Goal: Navigation & Orientation: Find specific page/section

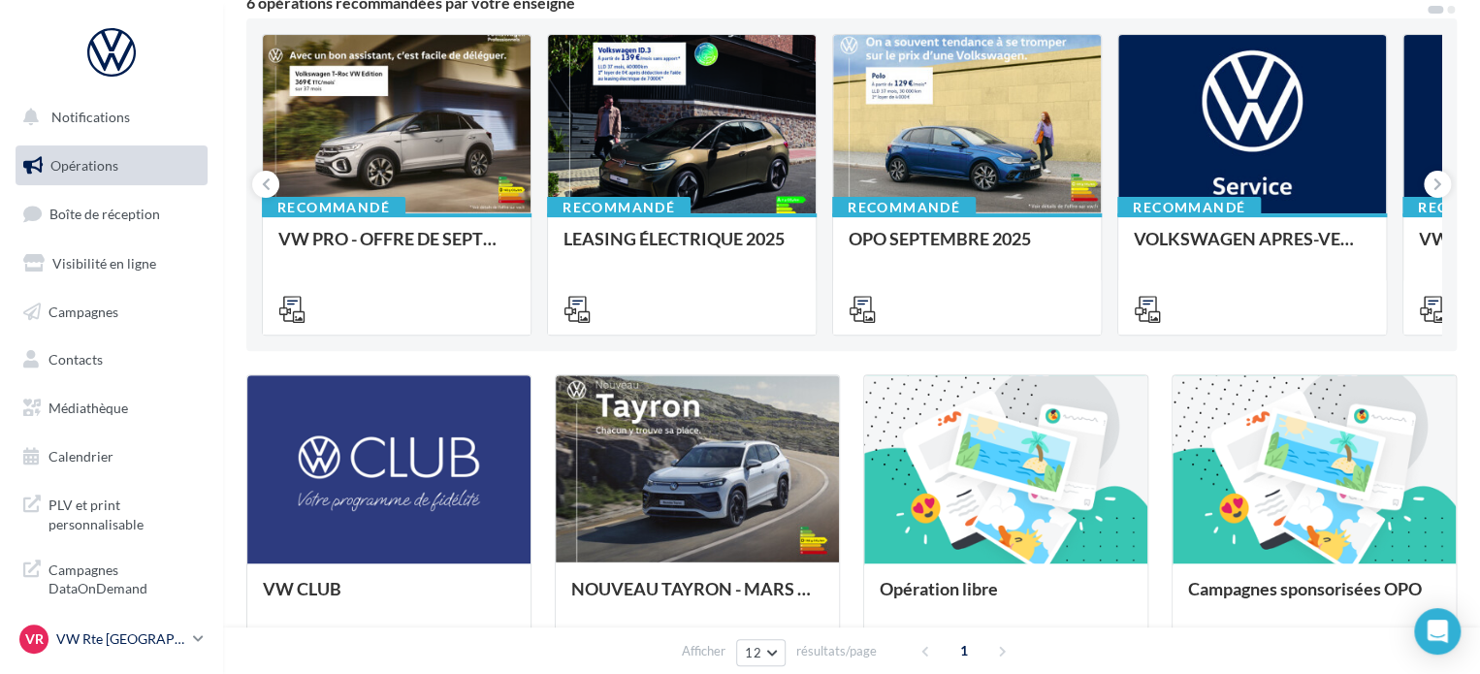
scroll to position [194, 0]
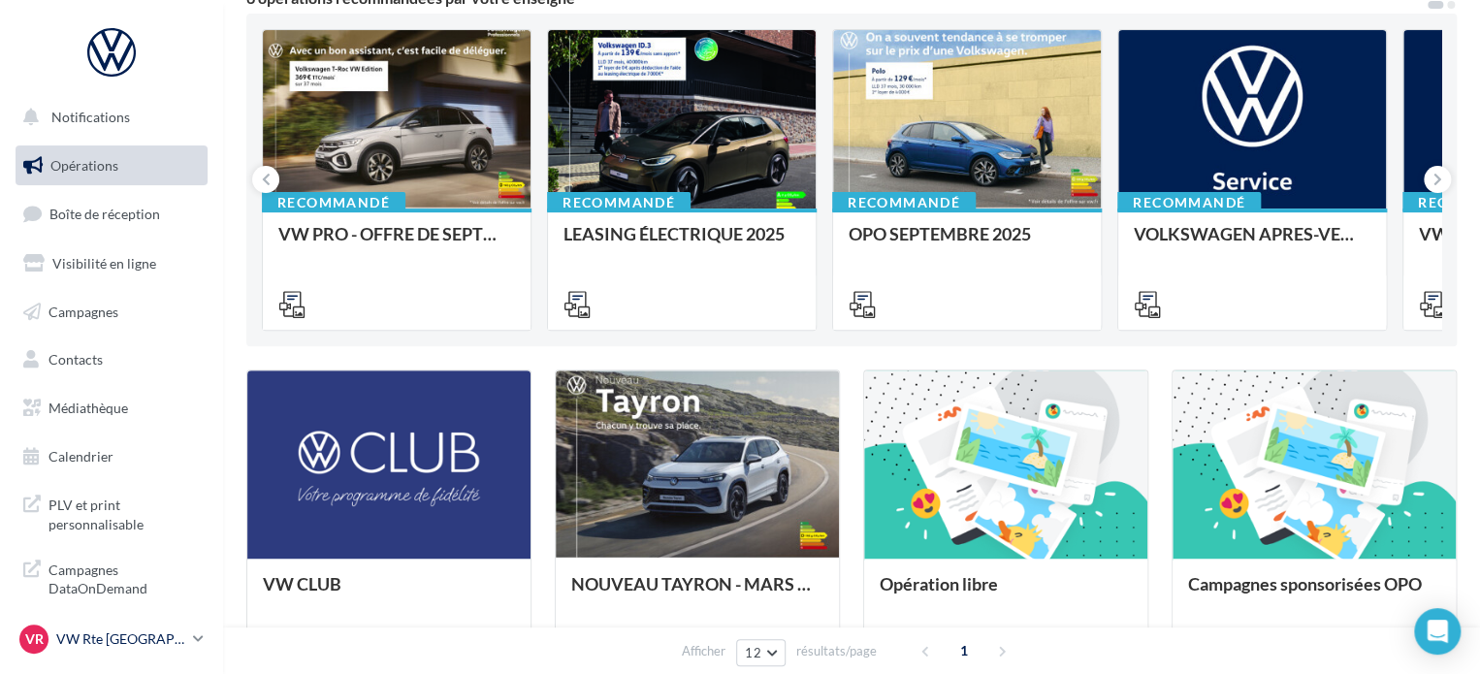
click at [81, 634] on p "VW Rte [GEOGRAPHIC_DATA]" at bounding box center [120, 639] width 129 height 19
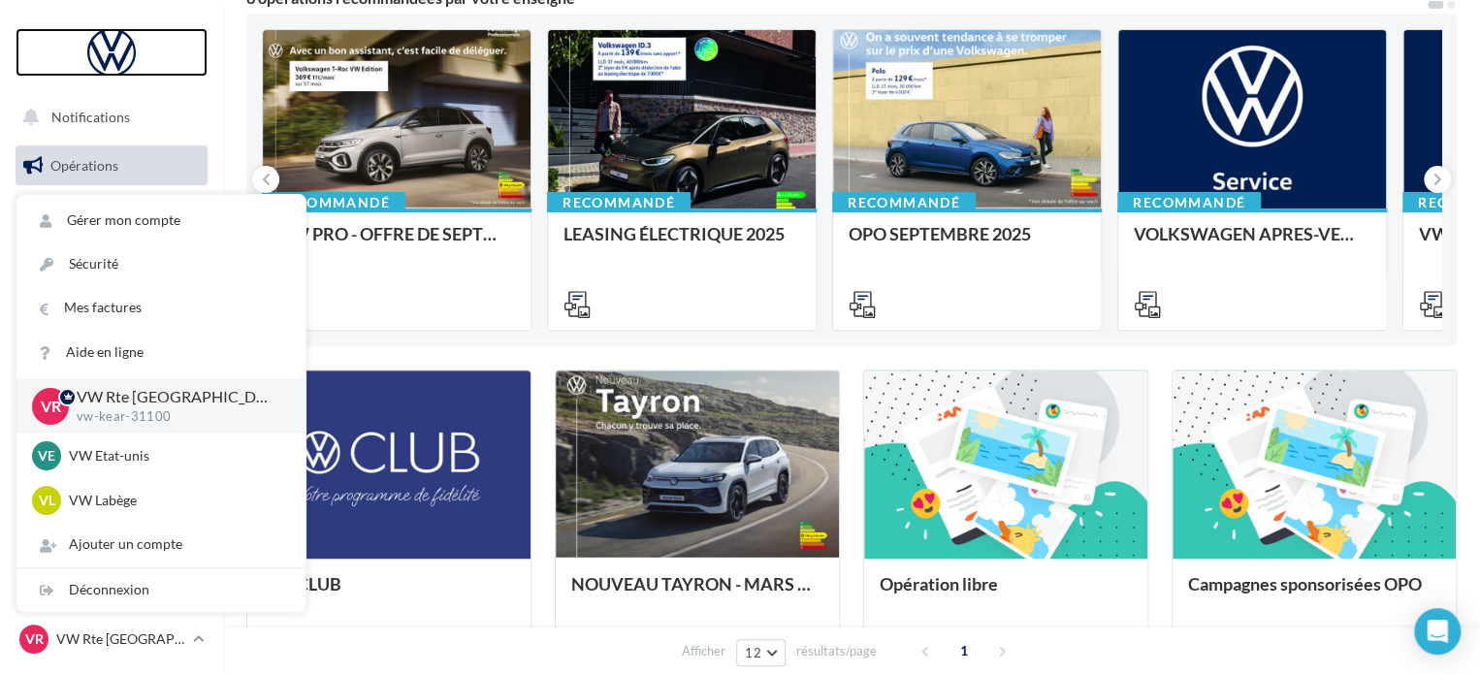
click at [161, 70] on div at bounding box center [111, 52] width 155 height 49
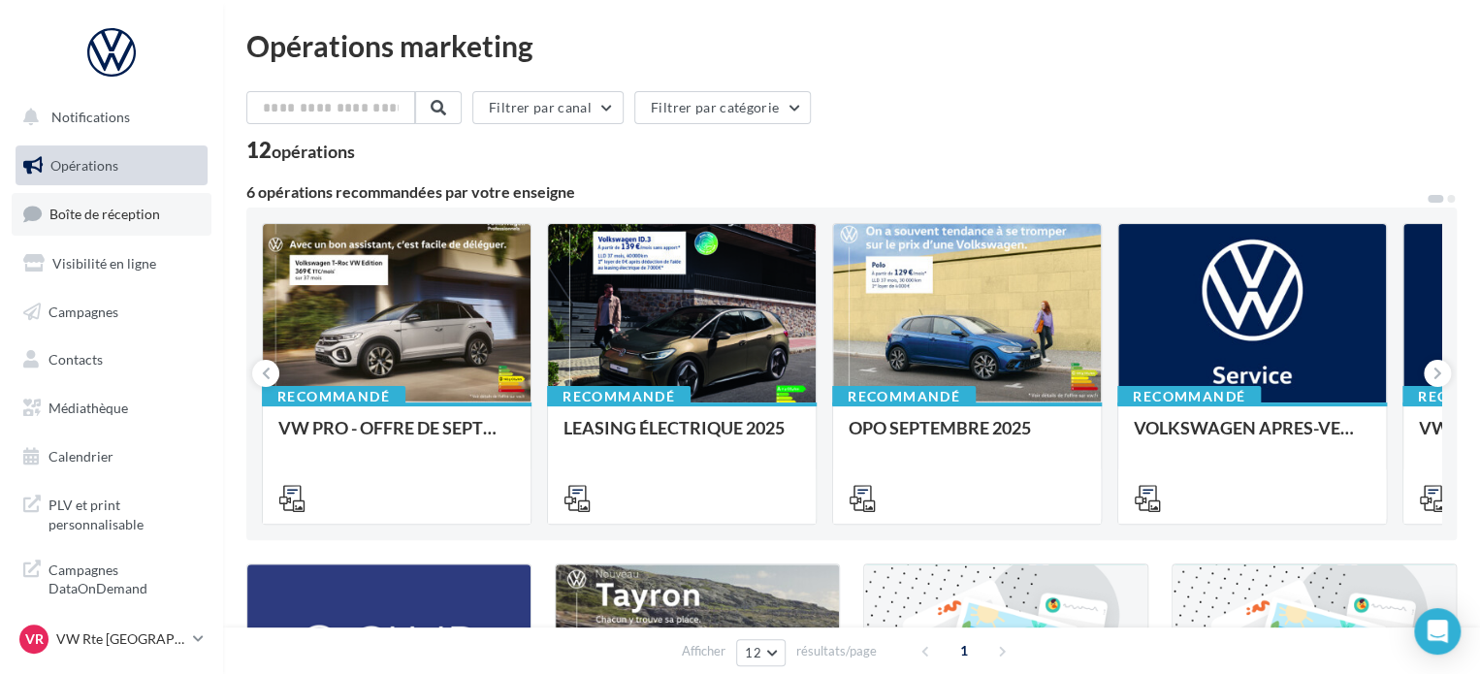
click at [86, 210] on span "Boîte de réception" at bounding box center [104, 214] width 111 height 16
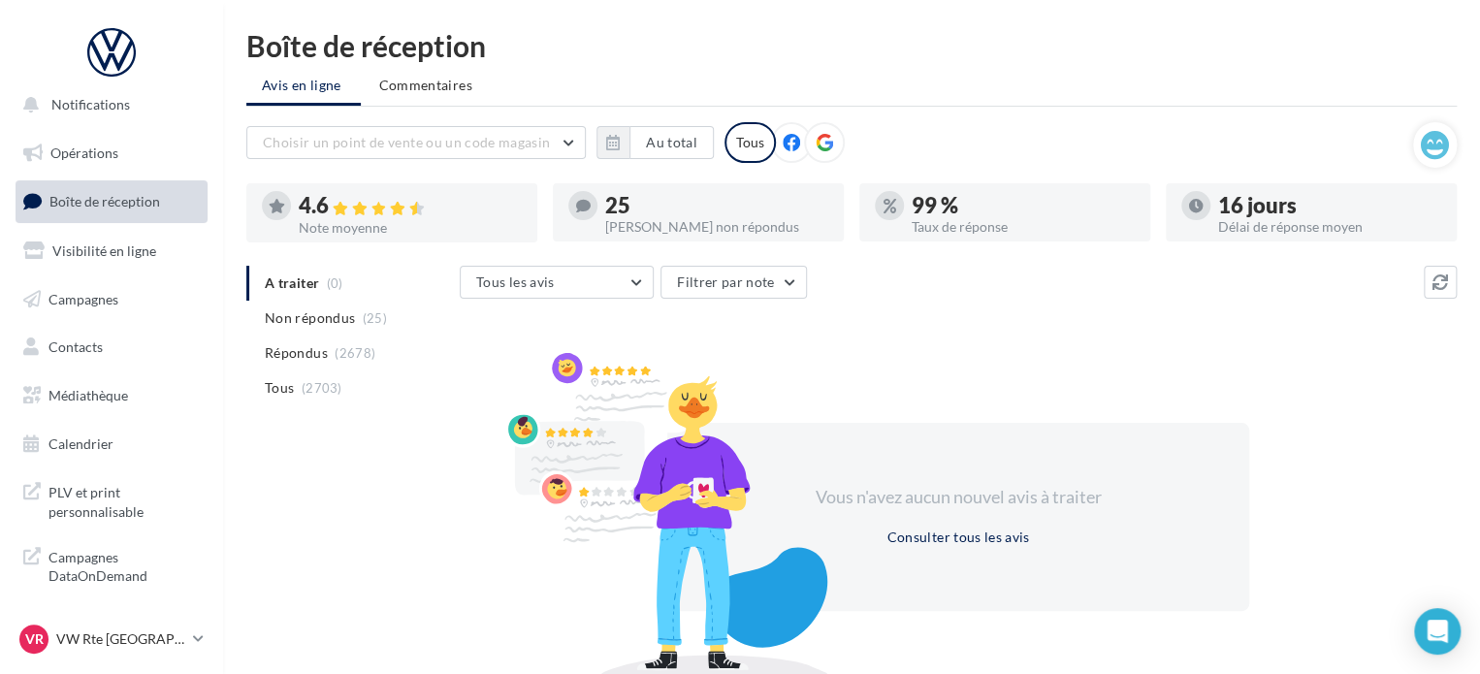
scroll to position [16, 0]
click at [101, 639] on p "VW Rte [GEOGRAPHIC_DATA]" at bounding box center [120, 639] width 129 height 19
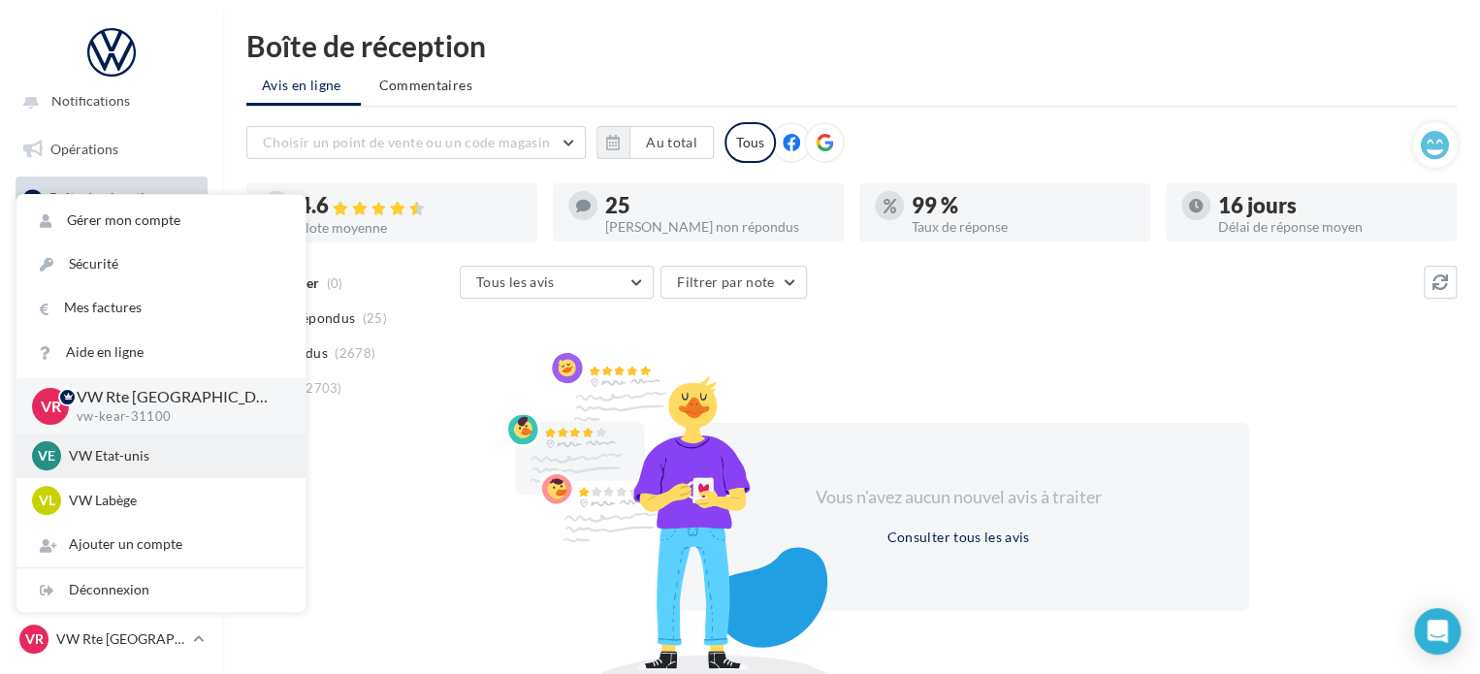
click at [133, 464] on p "VW Etat-unis" at bounding box center [175, 455] width 213 height 19
